Goal: Browse casually

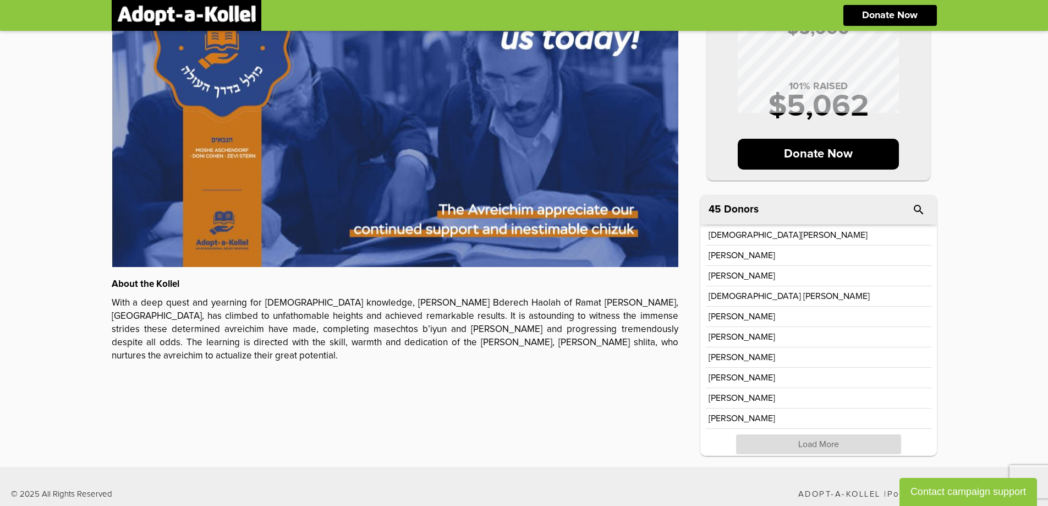
scroll to position [207, 0]
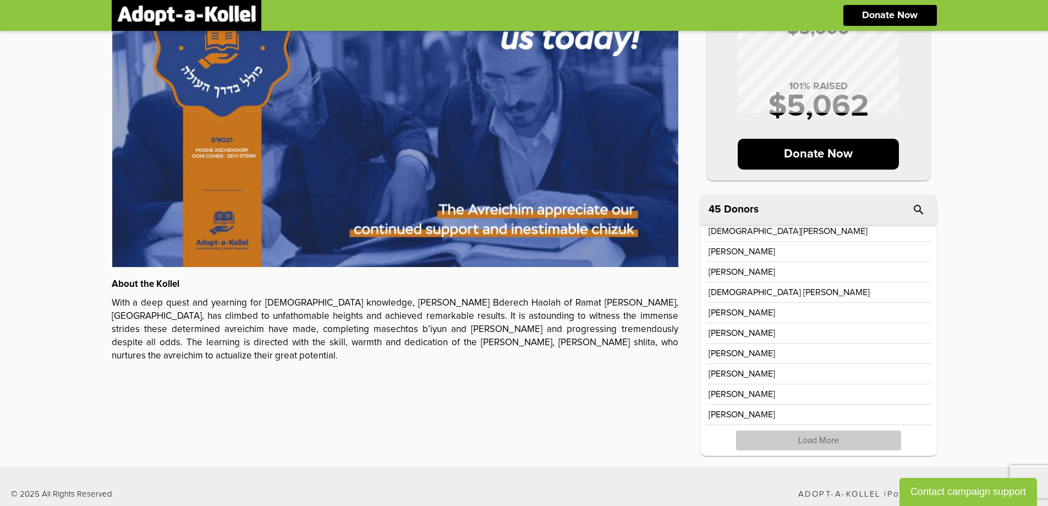
click at [816, 442] on p "Load More" at bounding box center [818, 440] width 165 height 20
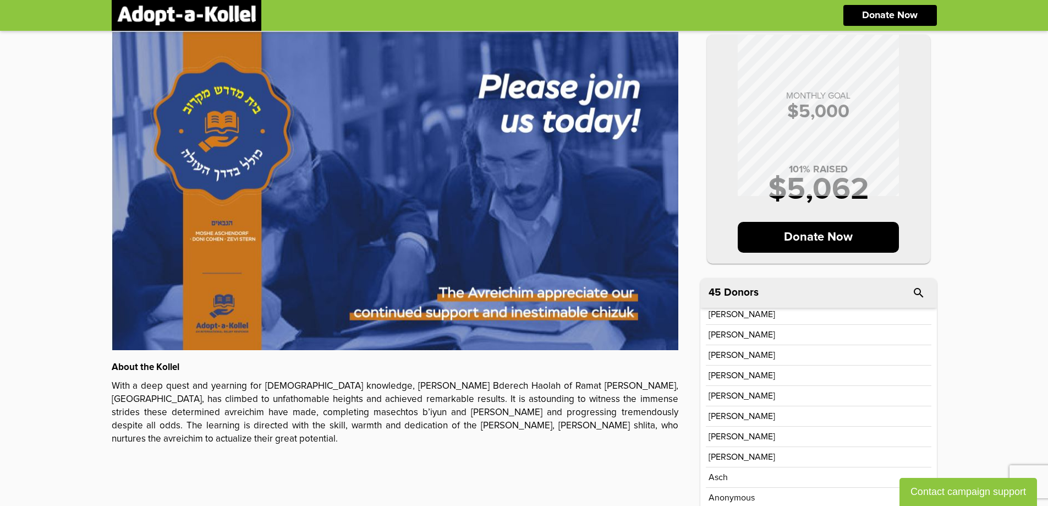
scroll to position [0, 0]
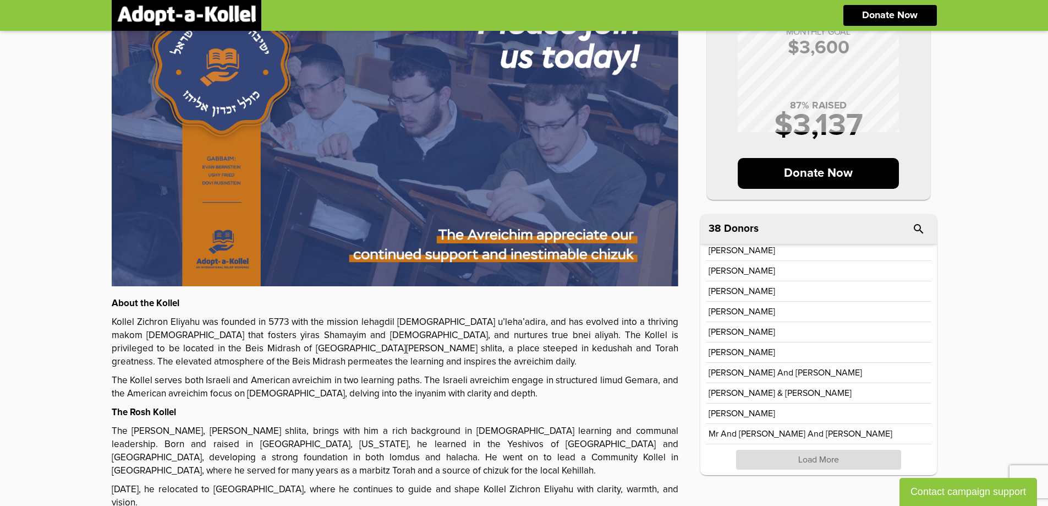
scroll to position [110, 0]
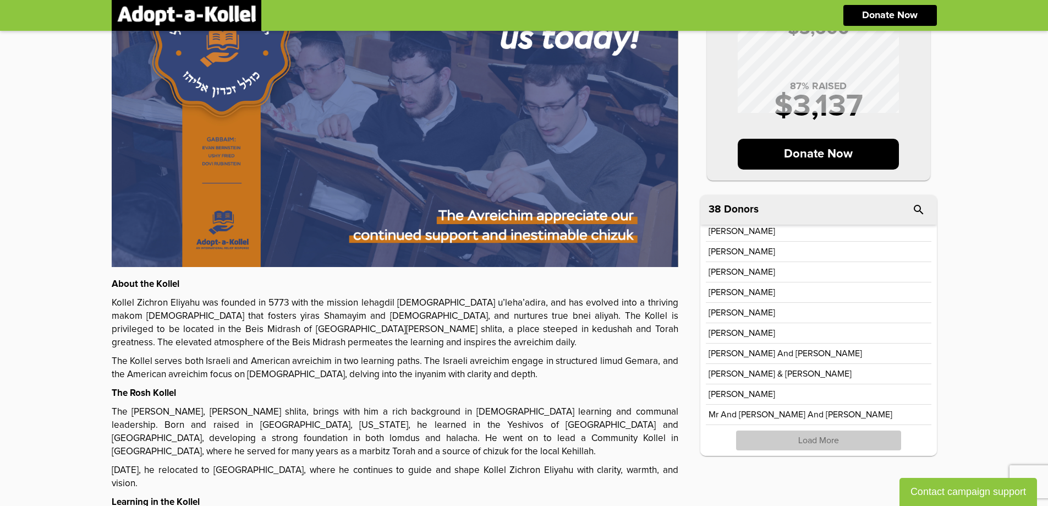
click at [814, 433] on p "Load More" at bounding box center [818, 440] width 165 height 20
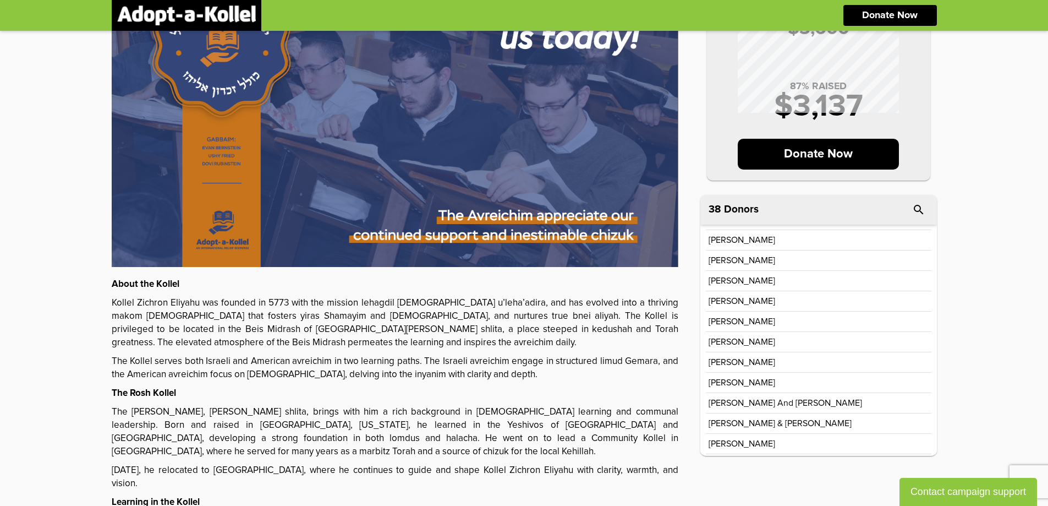
scroll to position [0, 0]
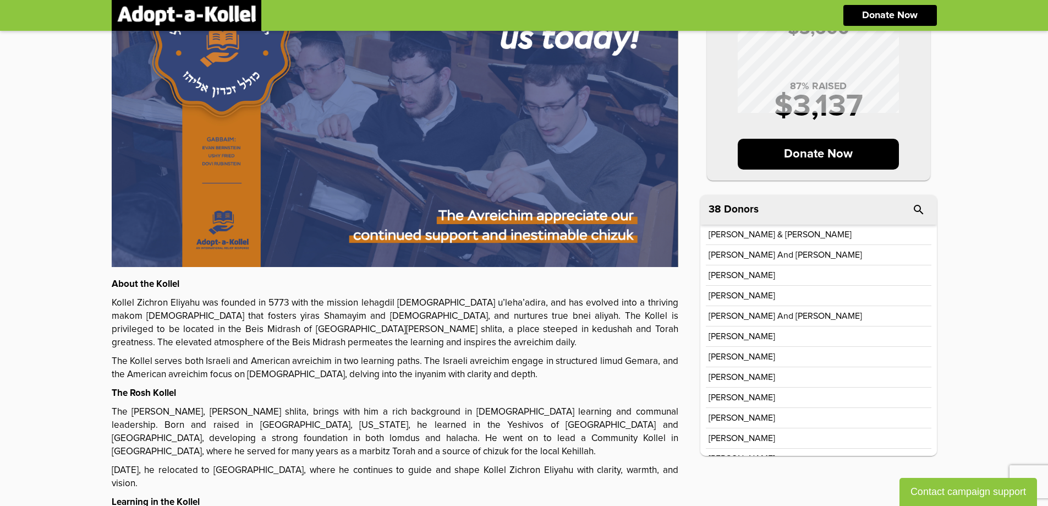
click at [1005, 217] on div "MONTHLY GOAL $ 3,600 87 % RAISED $ 3,137 Donate Now About the Kollel Kollel Zic…" at bounding box center [524, 291] width 1048 height 741
